Goal: Information Seeking & Learning: Learn about a topic

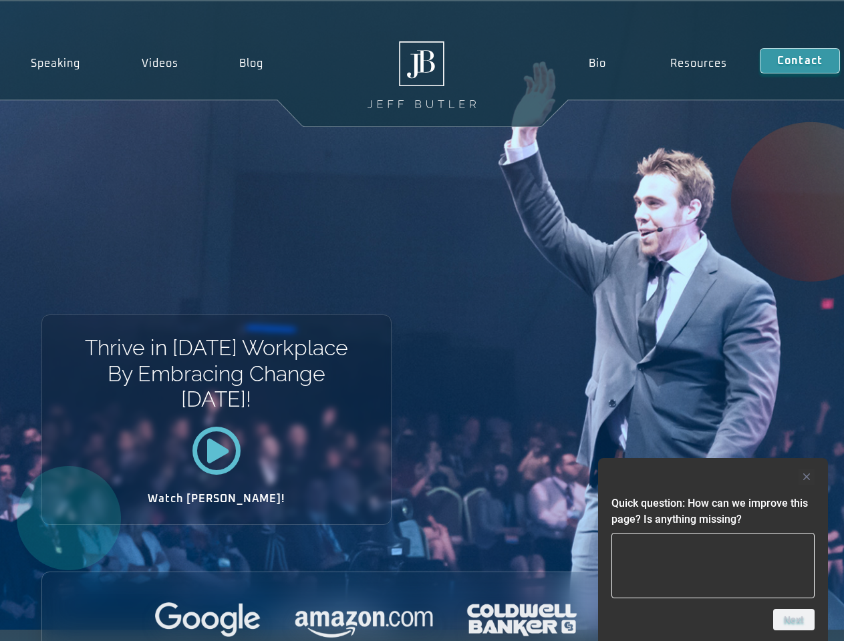
click at [422, 321] on div "Thrive in [DATE] Workplace By Embracing Change [DATE]! Watch [PERSON_NAME]!" at bounding box center [422, 315] width 844 height 629
click at [713, 477] on div at bounding box center [712, 477] width 203 height 16
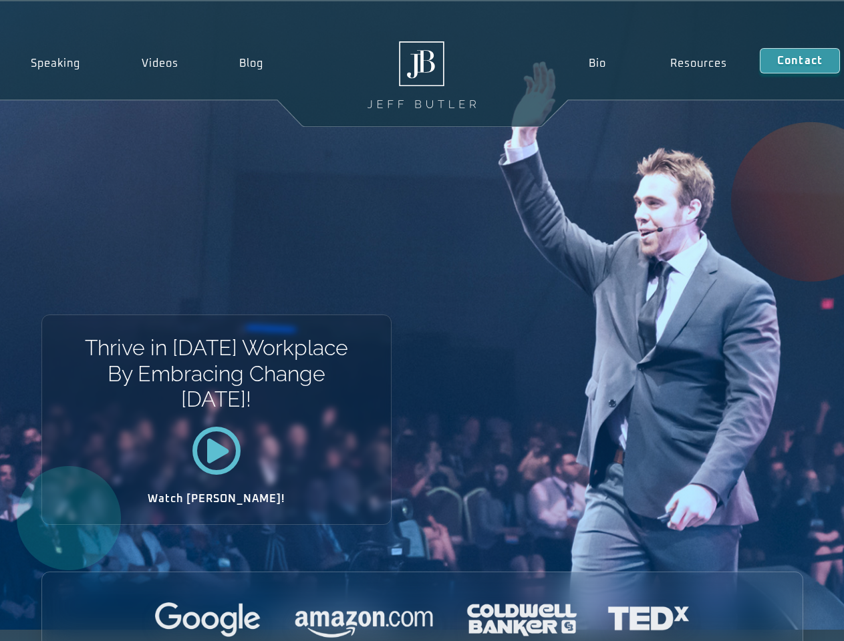
click at [794, 620] on div at bounding box center [422, 621] width 760 height 37
click at [422, 321] on div "Thrive in [DATE] Workplace By Embracing Change [DATE]! Watch [PERSON_NAME]!" at bounding box center [422, 315] width 844 height 629
